Goal: Task Accomplishment & Management: Complete application form

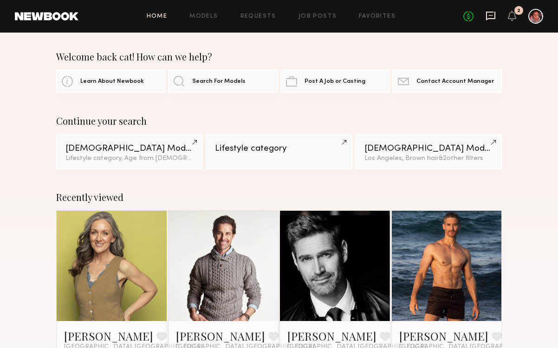
click at [493, 16] on icon at bounding box center [491, 16] width 10 height 10
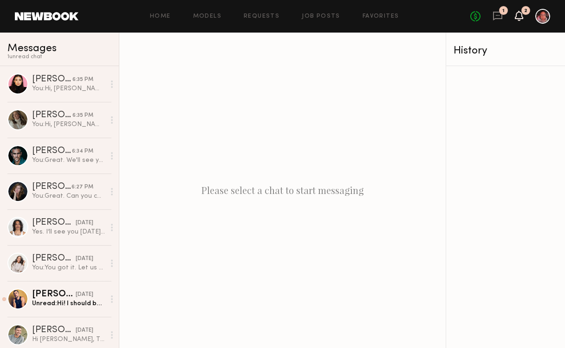
click at [519, 13] on icon at bounding box center [519, 15] width 7 height 7
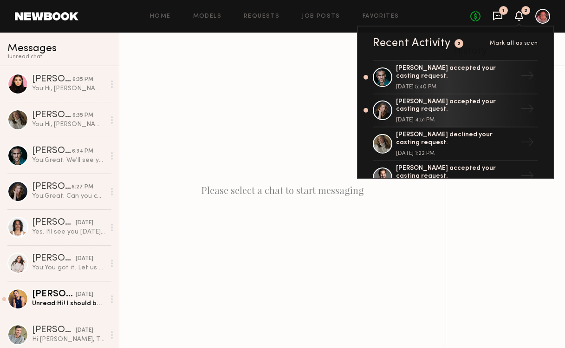
click at [501, 16] on icon at bounding box center [498, 16] width 10 height 10
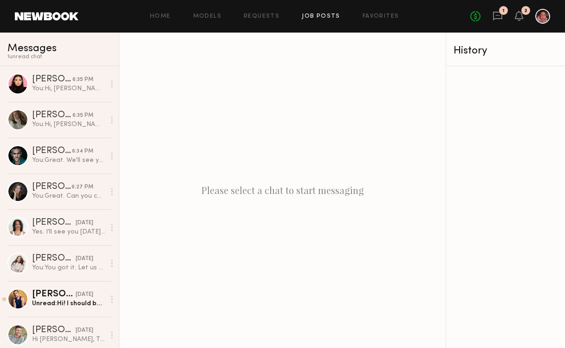
click at [317, 19] on link "Job Posts" at bounding box center [321, 16] width 39 height 6
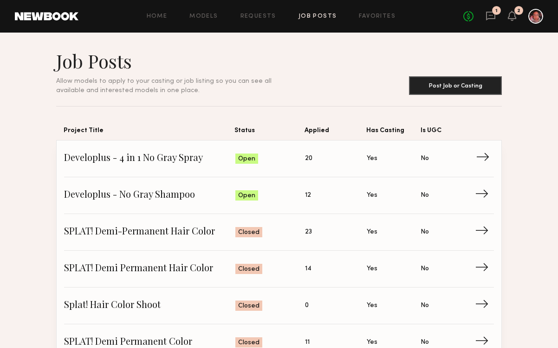
click at [485, 158] on span "→" at bounding box center [485, 158] width 19 height 14
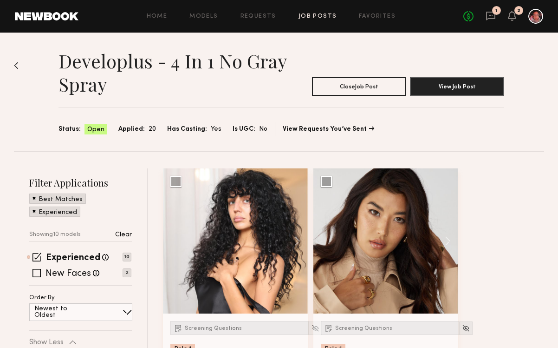
click at [33, 198] on span at bounding box center [34, 197] width 3 height 8
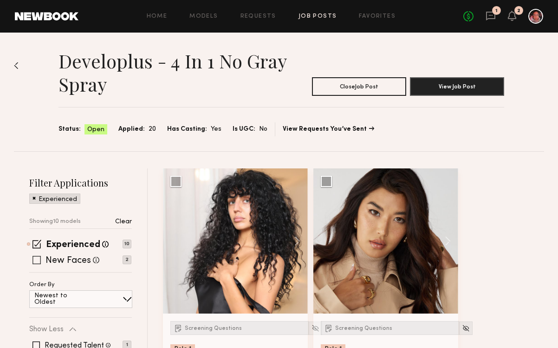
click at [36, 262] on span at bounding box center [37, 260] width 8 height 8
